Goal: Information Seeking & Learning: Compare options

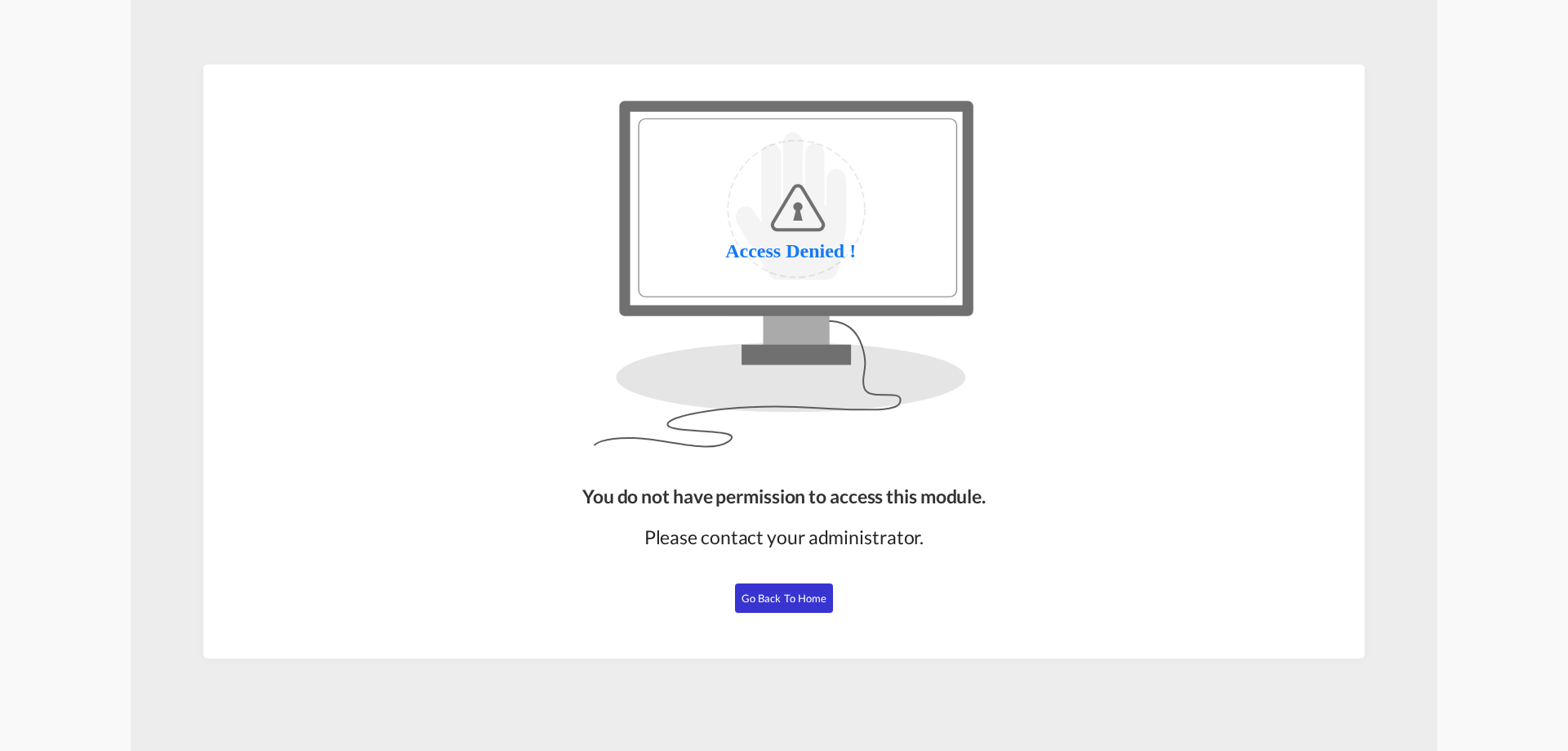
click at [775, 586] on button "Go Back to Home" at bounding box center [784, 598] width 98 height 30
